Goal: Task Accomplishment & Management: Manage account settings

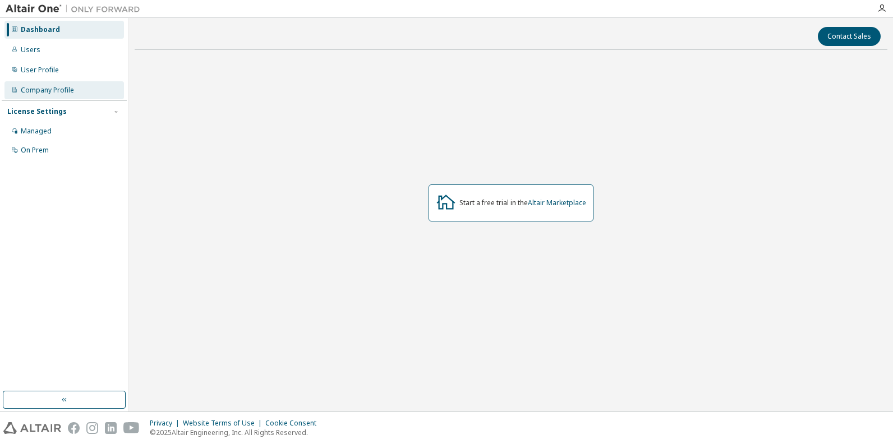
click at [42, 89] on div "Company Profile" at bounding box center [47, 90] width 53 height 9
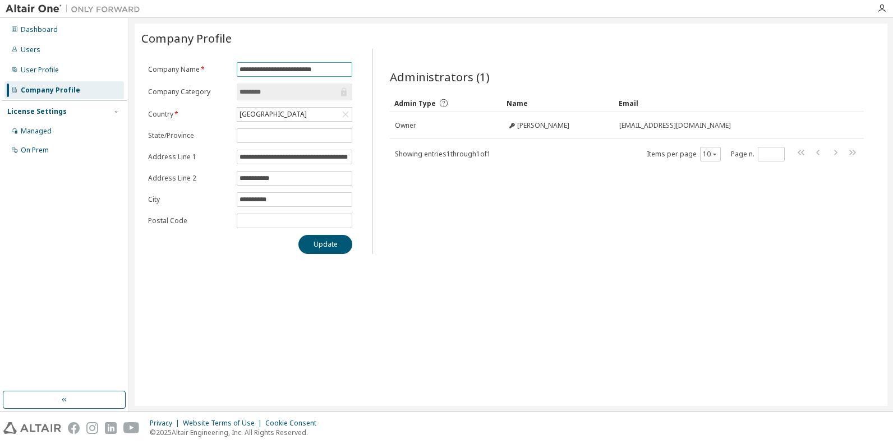
drag, startPoint x: 345, startPoint y: 68, endPoint x: 192, endPoint y: 76, distance: 153.4
click at [192, 76] on form "**********" at bounding box center [250, 145] width 204 height 166
type input "*"
click at [880, 4] on icon "button" at bounding box center [882, 8] width 9 height 9
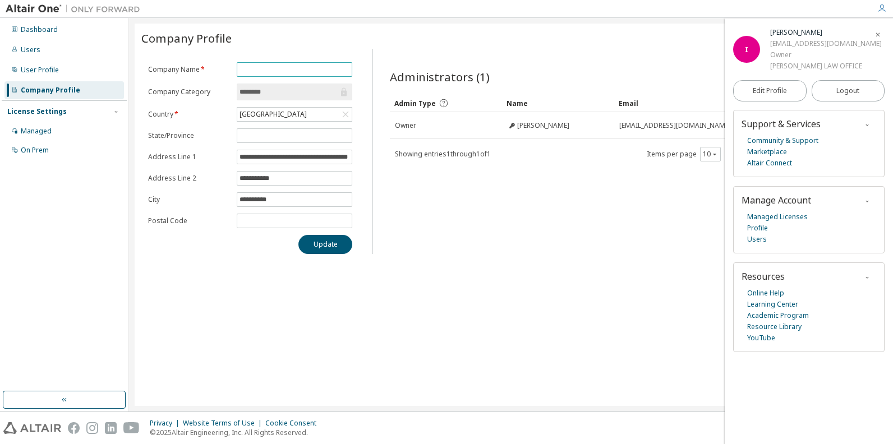
click at [258, 68] on input "text" at bounding box center [295, 69] width 110 height 9
click at [28, 150] on div "On Prem" at bounding box center [35, 150] width 28 height 9
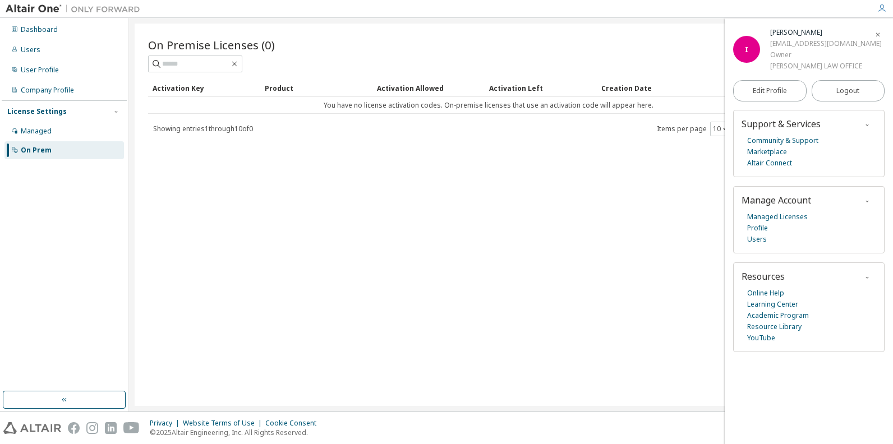
click at [878, 34] on icon "button" at bounding box center [878, 34] width 7 height 7
